Goal: Check status: Check status

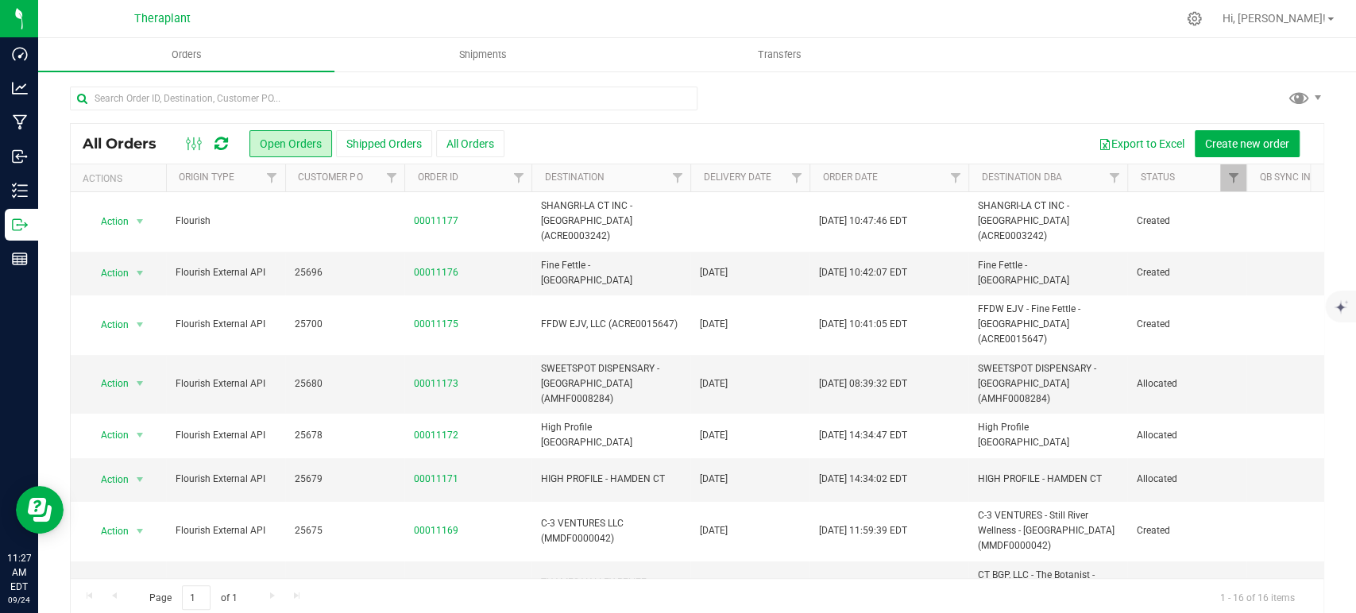
click at [221, 138] on icon at bounding box center [221, 144] width 14 height 16
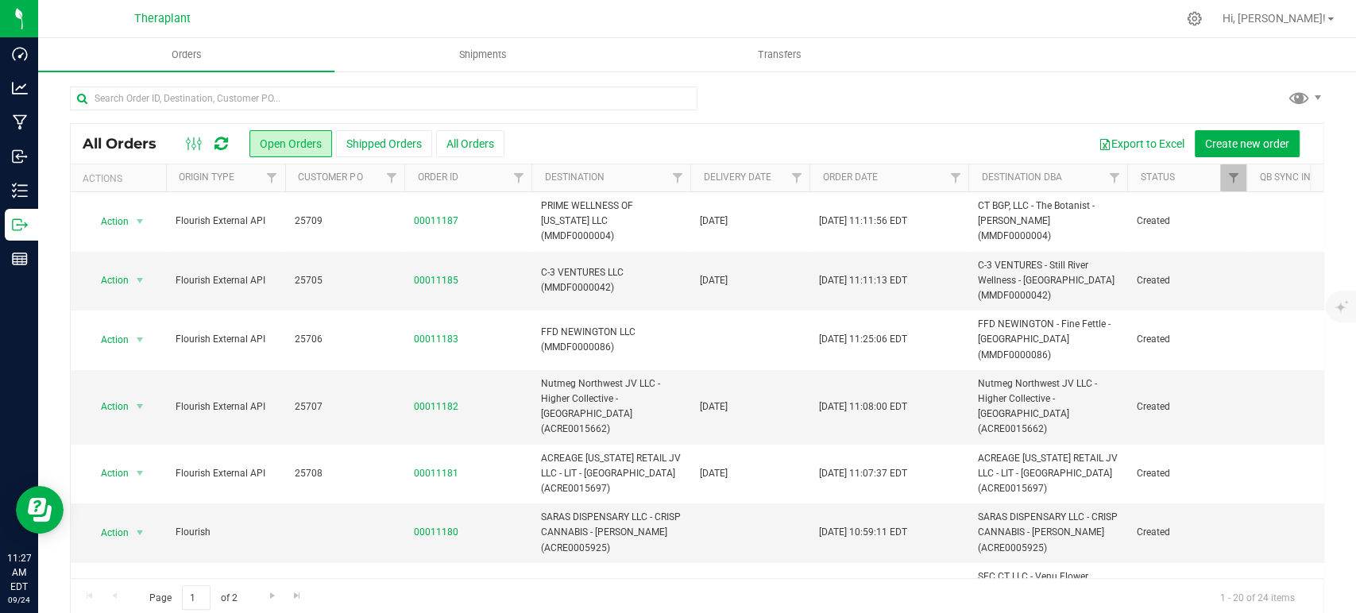
click at [225, 139] on icon at bounding box center [221, 144] width 14 height 16
click at [221, 146] on icon at bounding box center [221, 144] width 14 height 16
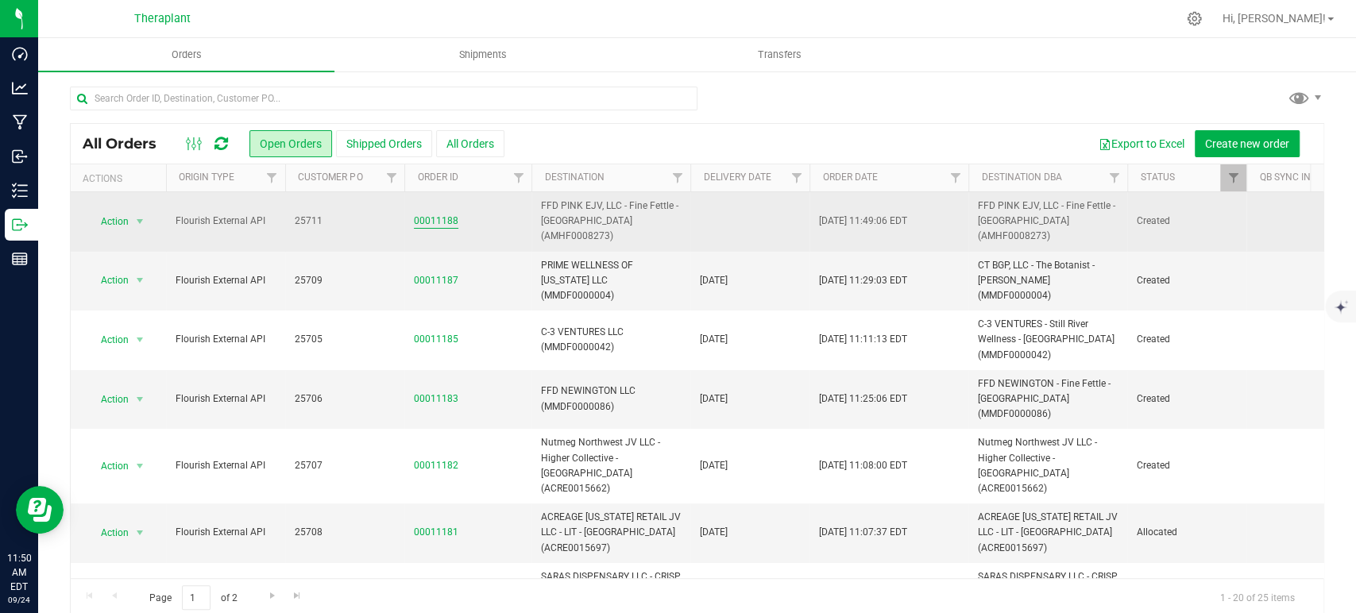
click at [443, 220] on link "00011188" at bounding box center [436, 221] width 44 height 15
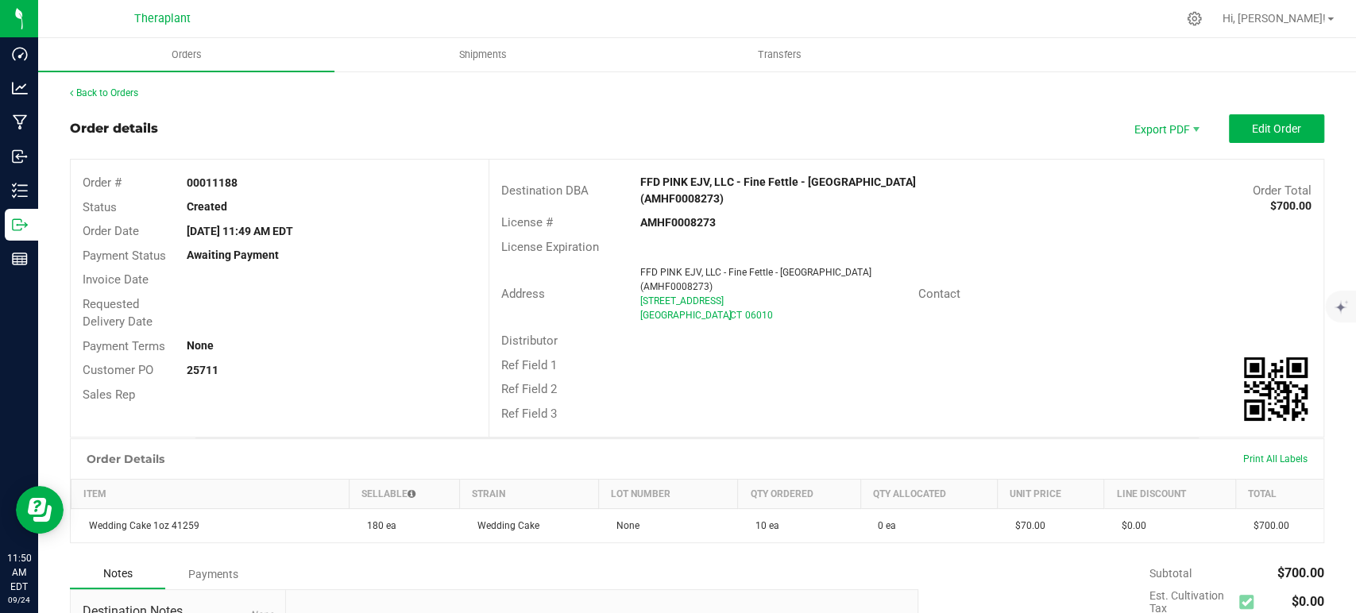
click at [89, 86] on div "Back to Orders" at bounding box center [697, 93] width 1254 height 14
click at [102, 98] on link "Back to Orders" at bounding box center [104, 92] width 68 height 11
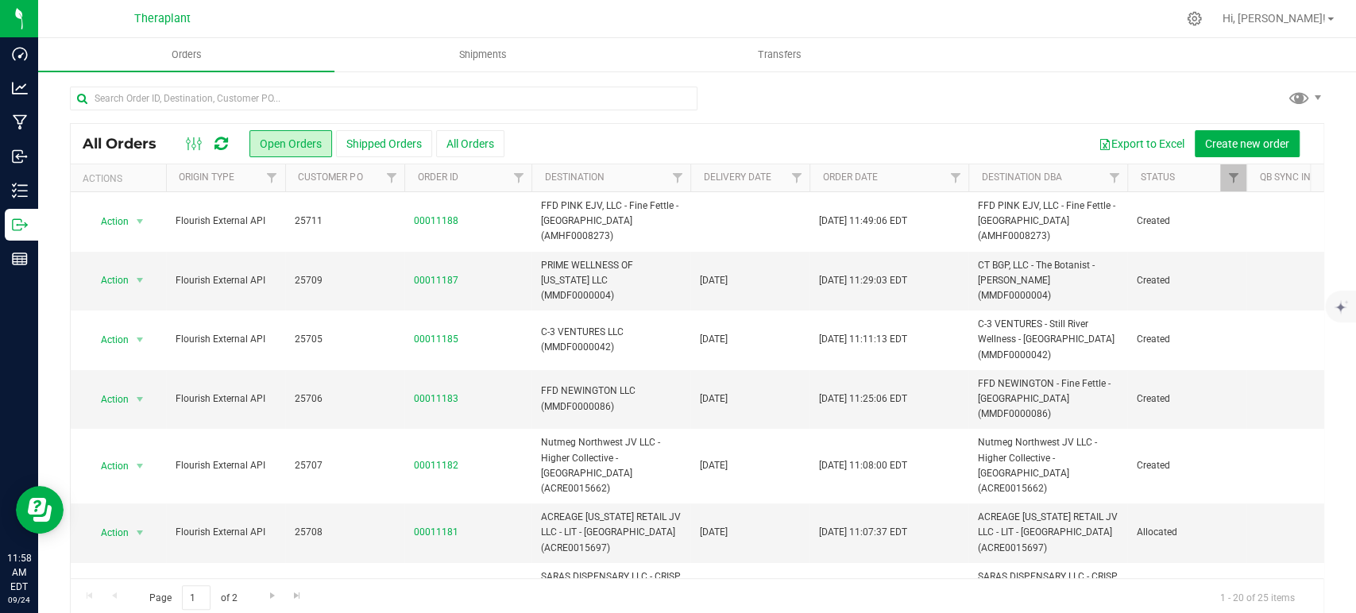
click at [227, 147] on icon at bounding box center [221, 144] width 14 height 16
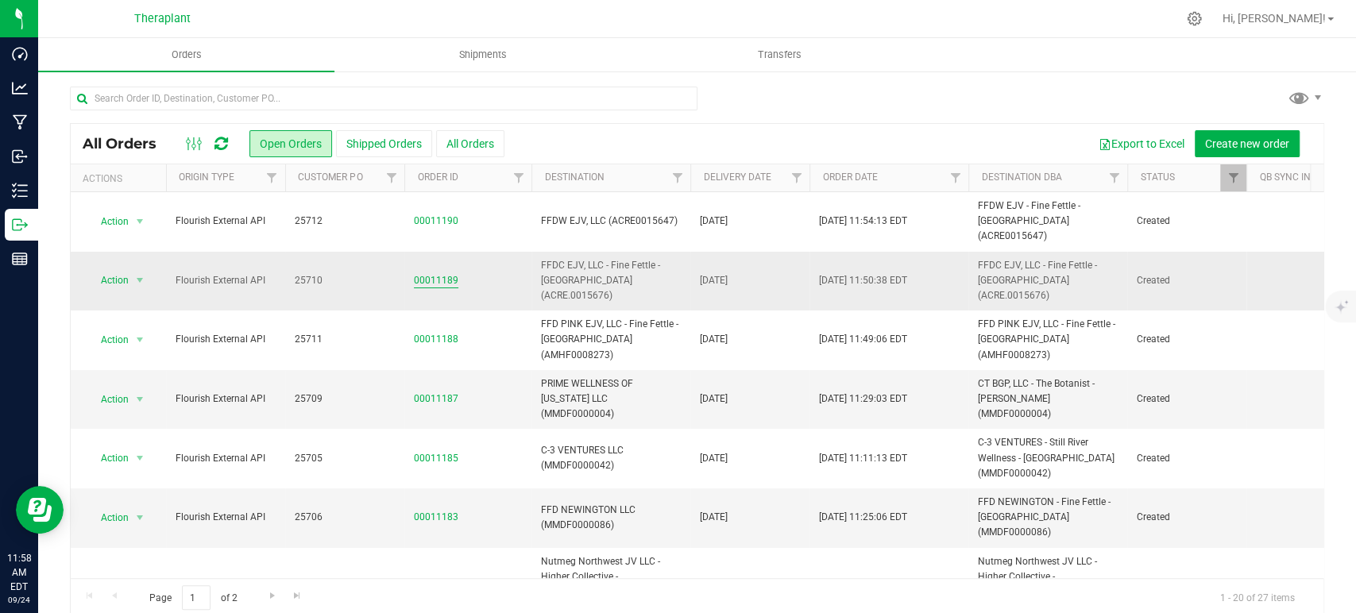
click at [438, 273] on link "00011189" at bounding box center [436, 280] width 44 height 15
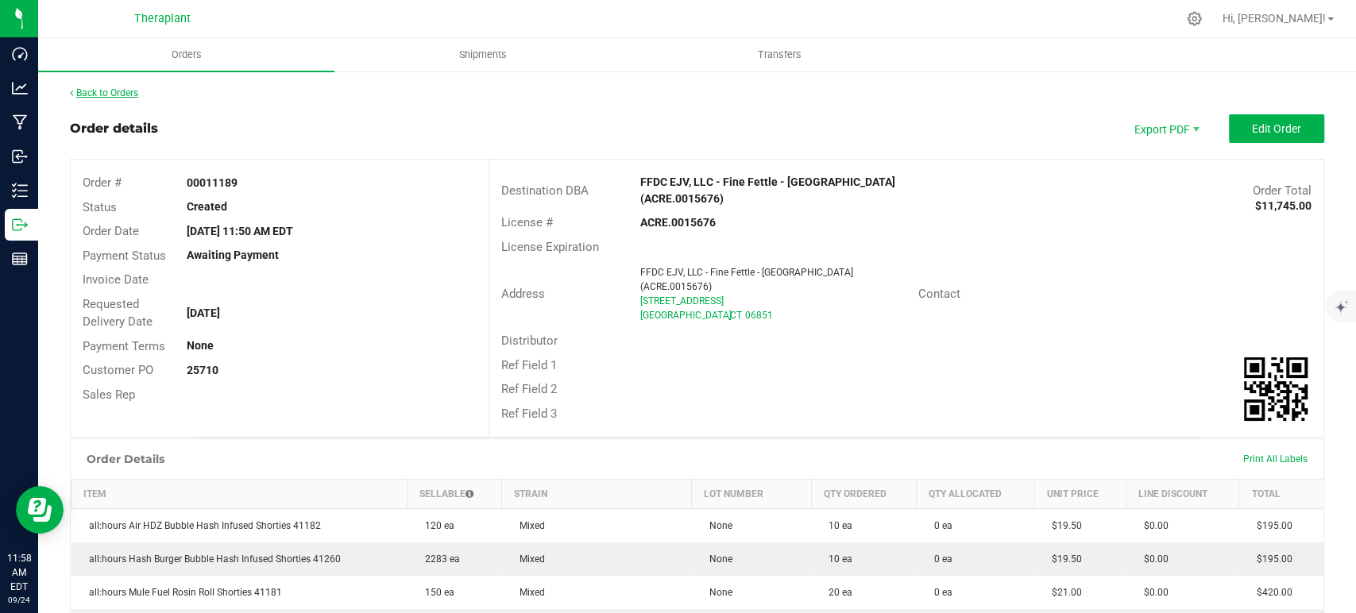
click at [98, 94] on link "Back to Orders" at bounding box center [104, 92] width 68 height 11
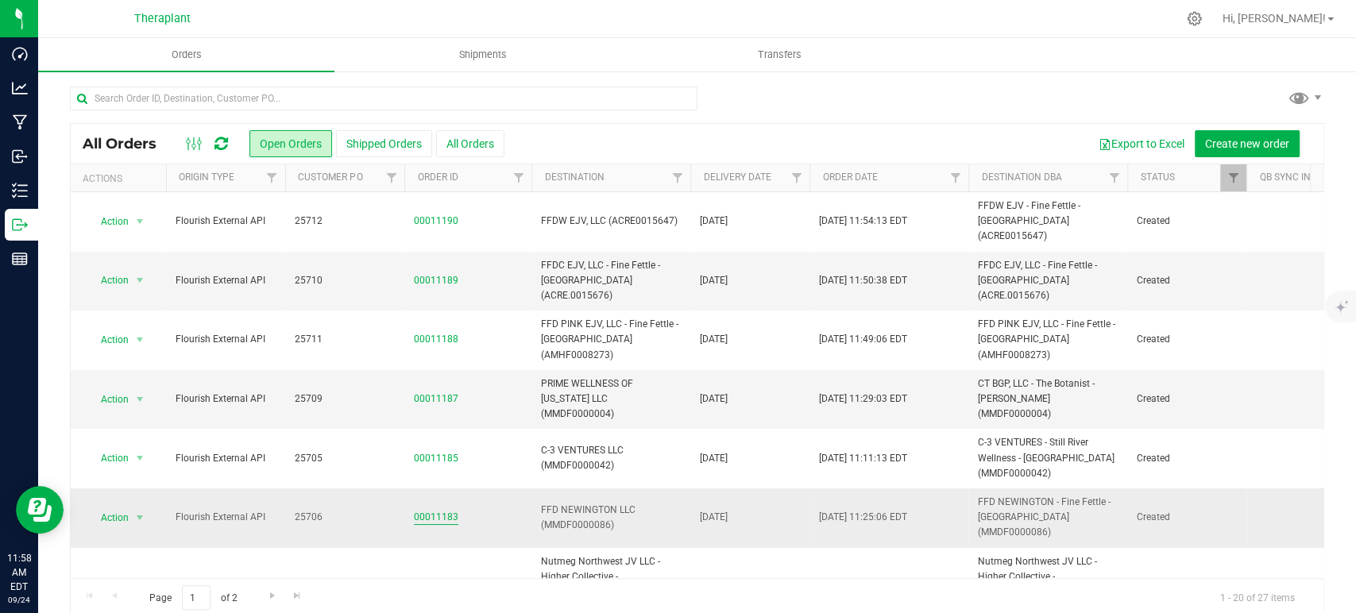
click at [433, 510] on link "00011183" at bounding box center [436, 517] width 44 height 15
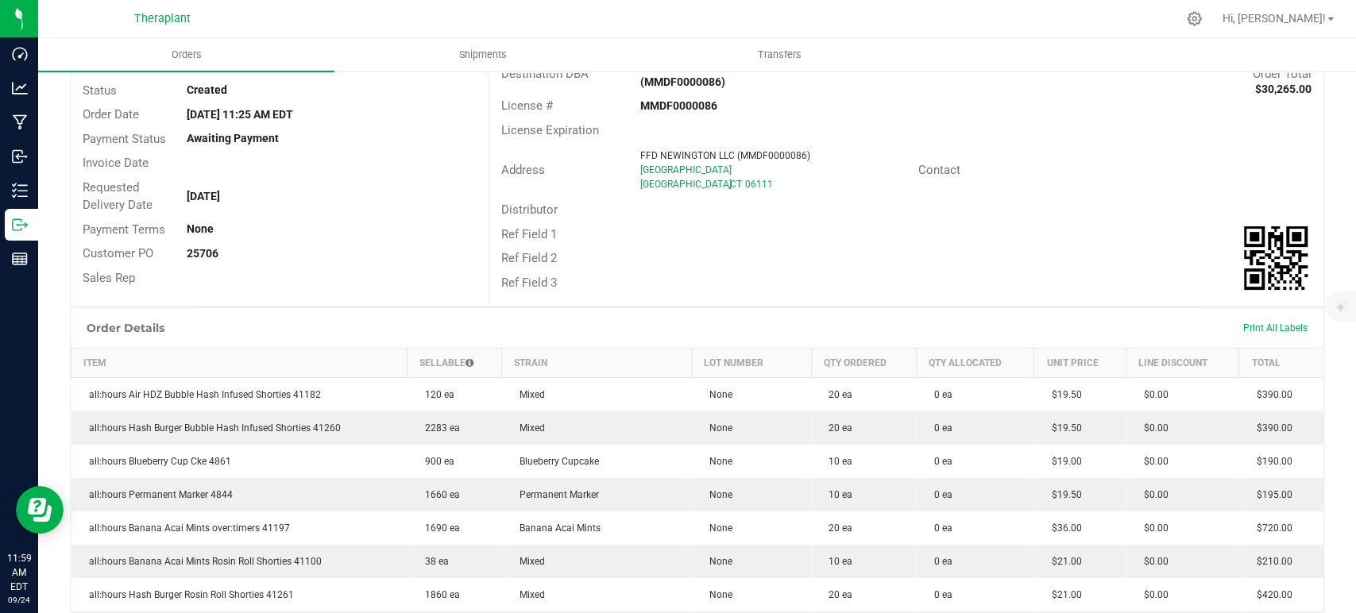
scroll to position [13, 0]
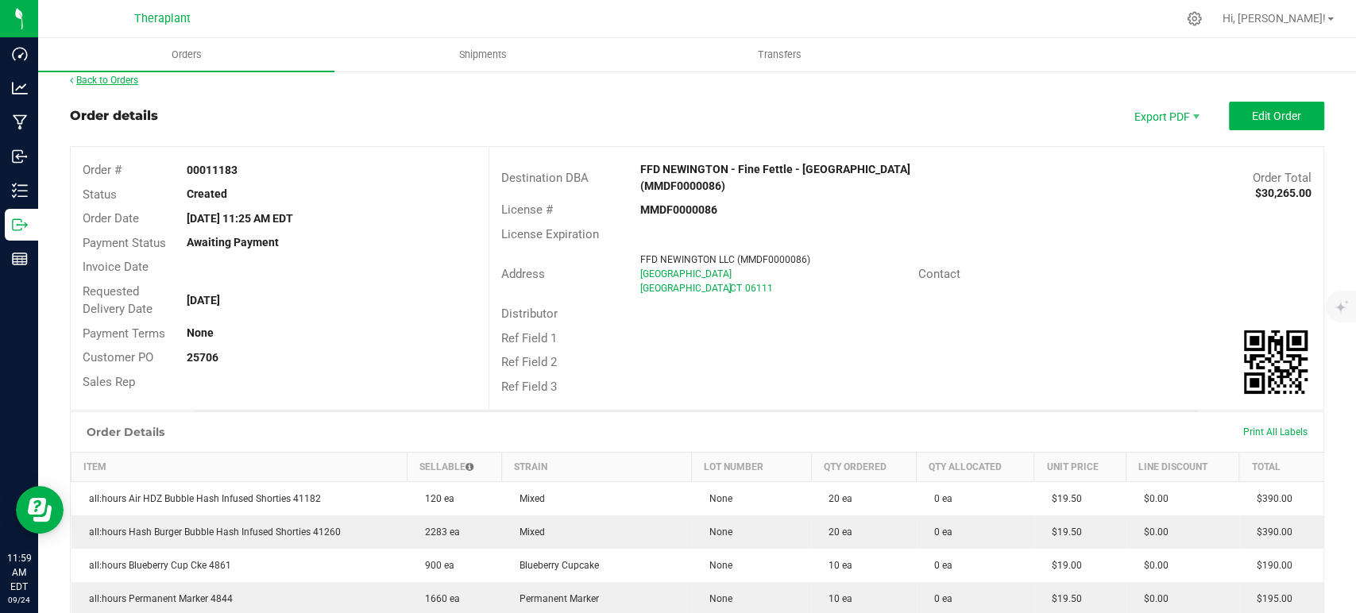
click at [111, 76] on link "Back to Orders" at bounding box center [104, 80] width 68 height 11
